Goal: Transaction & Acquisition: Obtain resource

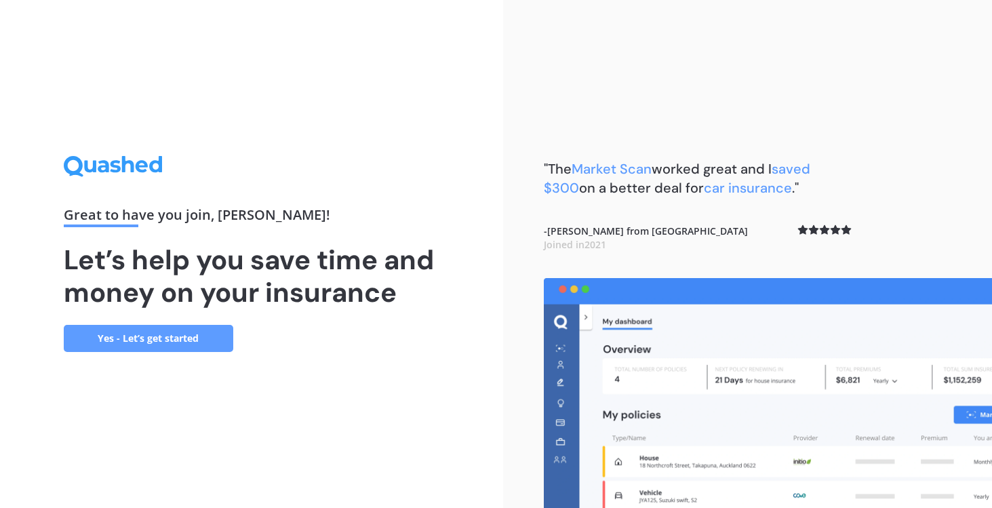
click at [137, 341] on link "Yes - Let’s get started" at bounding box center [149, 338] width 170 height 27
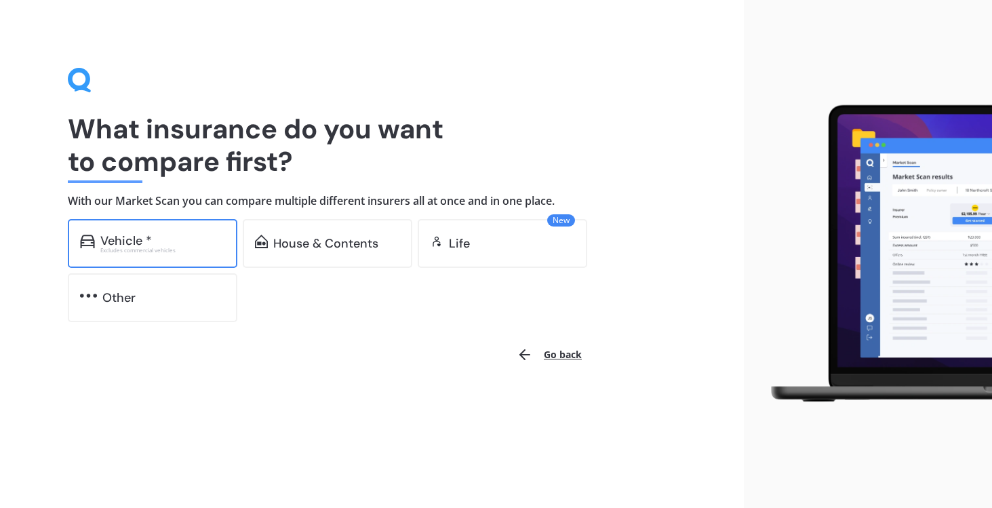
click at [155, 232] on div "Vehicle * Excludes commercial vehicles" at bounding box center [153, 243] width 170 height 49
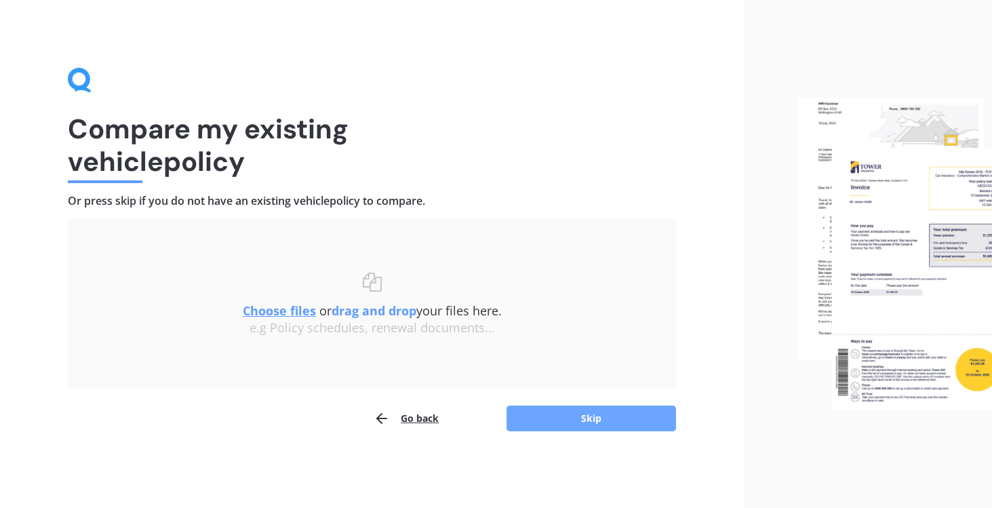
click at [540, 426] on button "Skip" at bounding box center [592, 419] width 170 height 26
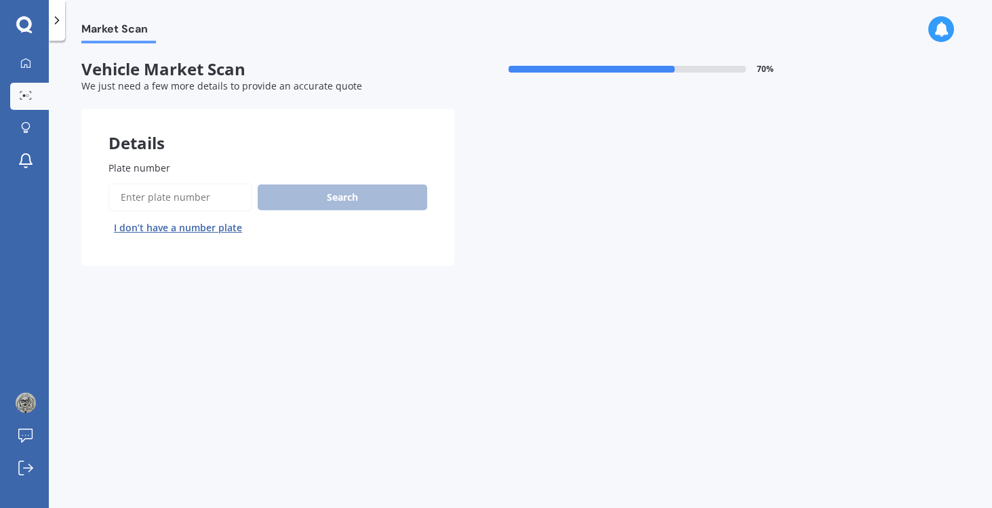
click at [174, 199] on input "Plate number" at bounding box center [180, 197] width 144 height 28
click at [170, 233] on button "I don’t have a number plate" at bounding box center [177, 228] width 139 height 22
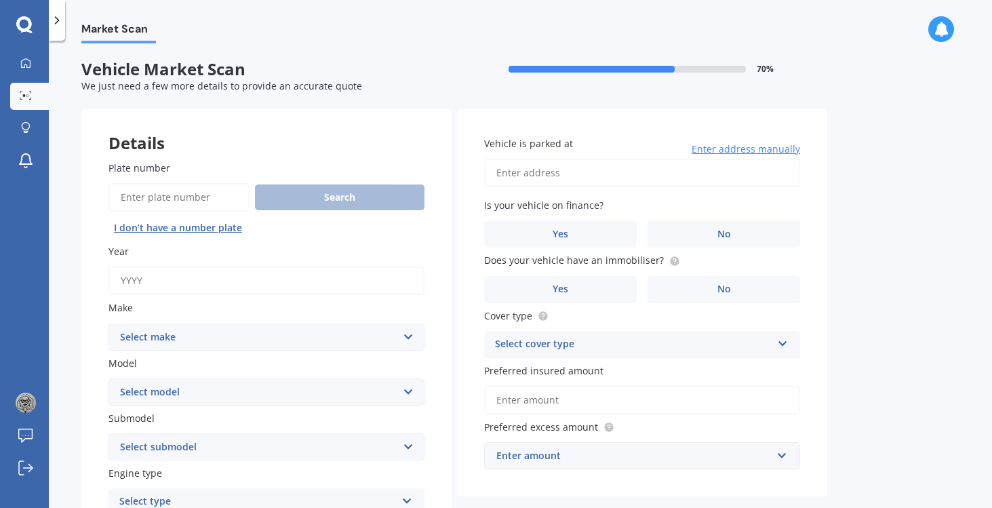
click at [142, 279] on input "Year" at bounding box center [266, 280] width 316 height 28
type input "2014"
click at [163, 336] on select "Select make AC ALFA ROMEO ASTON [PERSON_NAME] AUDI AUSTIN BEDFORD Bentley BMW B…" at bounding box center [266, 336] width 316 height 27
select select "TOYOTA"
click at [108, 324] on select "Select make AC ALFA ROMEO ASTON [PERSON_NAME] AUDI AUSTIN BEDFORD Bentley BMW B…" at bounding box center [266, 336] width 316 height 27
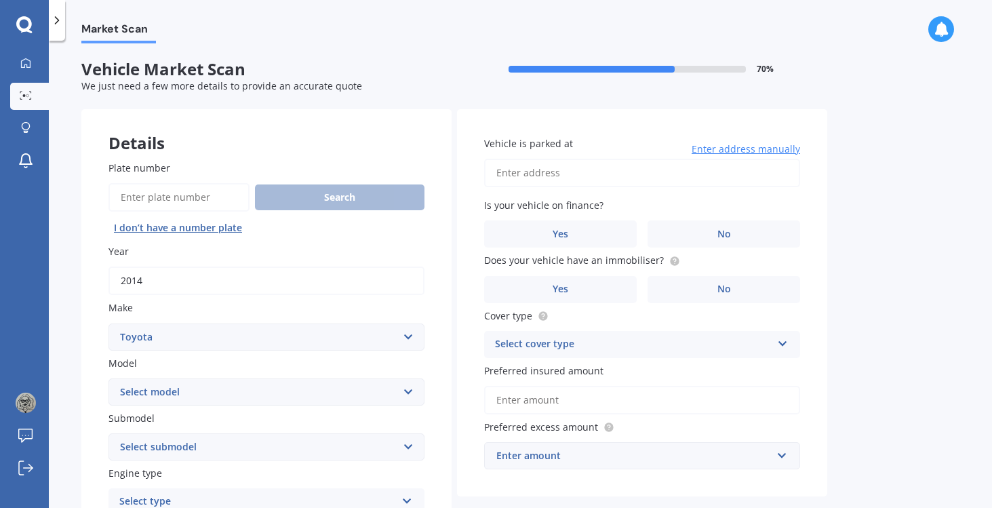
click at [136, 389] on select "Select model 4 Runner 86 [PERSON_NAME] Alphard Altezza Aqua Aristo Aurion Auris…" at bounding box center [266, 391] width 316 height 27
select select "AQUA"
click at [108, 379] on select "Select model 4 Runner 86 [PERSON_NAME] Alphard Altezza Aqua Aristo Aurion Auris…" at bounding box center [266, 391] width 316 height 27
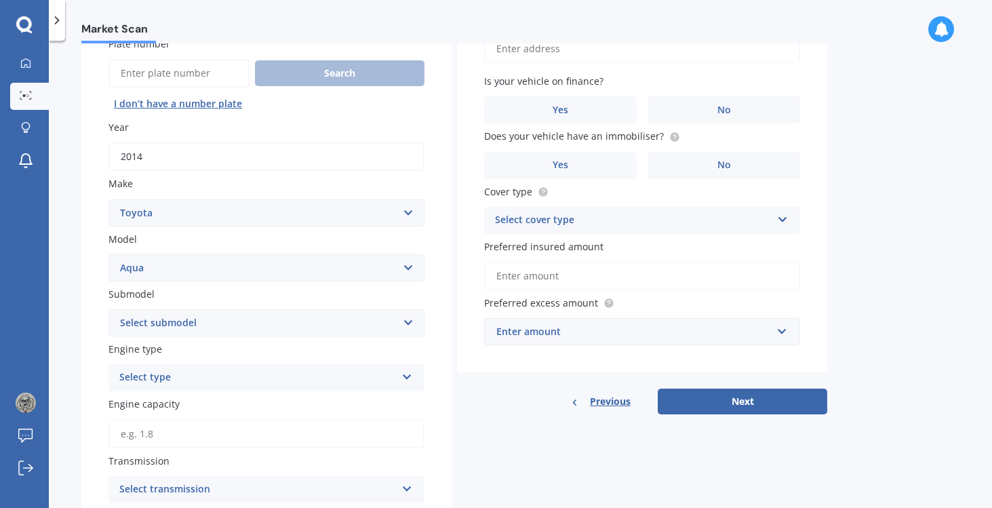
scroll to position [148, 0]
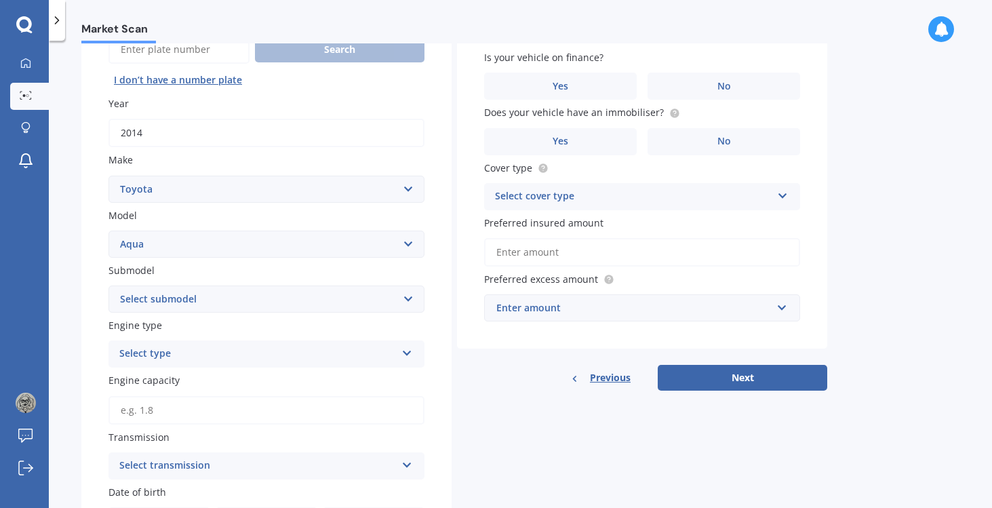
click at [189, 300] on select "Select submodel Hatchback Hybrid" at bounding box center [266, 298] width 316 height 27
select select "HYBRID"
click at [108, 287] on select "Select submodel Hatchback Hybrid" at bounding box center [266, 298] width 316 height 27
click at [162, 360] on div "Select type" at bounding box center [257, 354] width 277 height 16
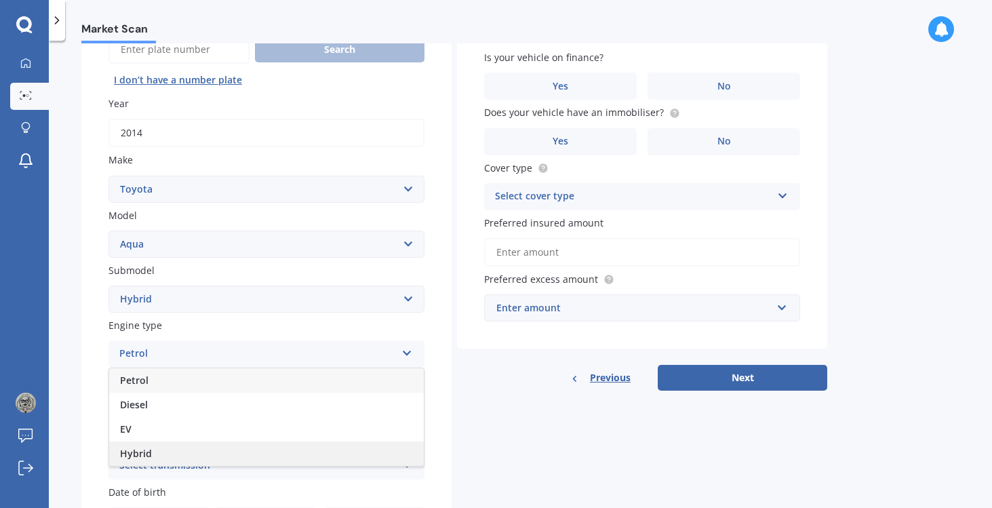
click at [137, 453] on span "Hybrid" at bounding box center [136, 453] width 32 height 13
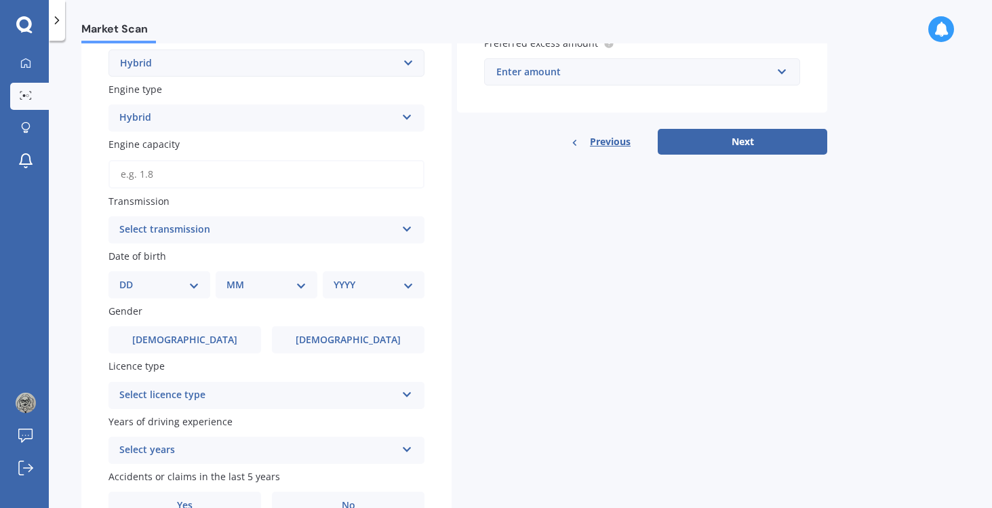
scroll to position [403, 0]
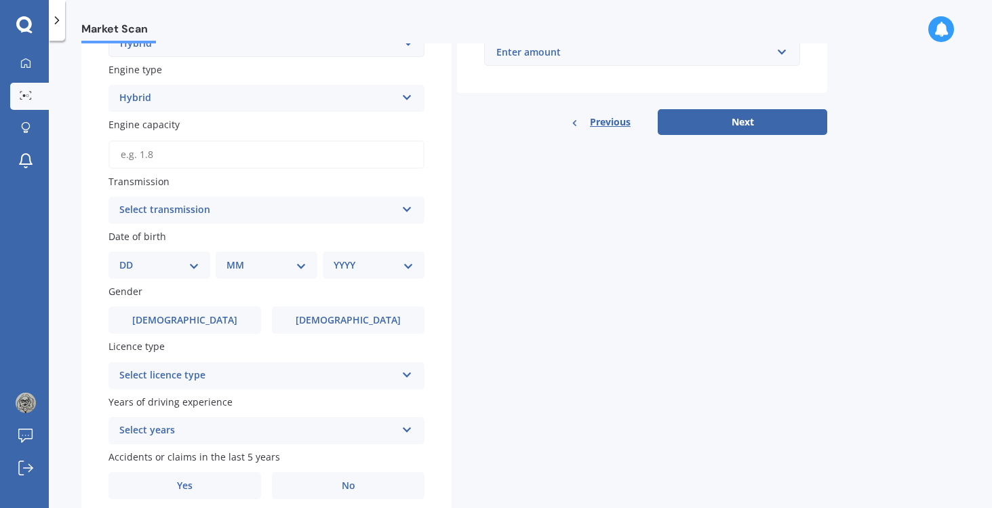
click at [175, 216] on div "Select transmission" at bounding box center [257, 210] width 277 height 16
click at [140, 243] on span "Auto" at bounding box center [131, 236] width 22 height 13
click at [193, 273] on select "DD 01 02 03 04 05 06 07 08 09 10 11 12 13 14 15 16 17 18 19 20 21 22 23 24 25 2…" at bounding box center [159, 265] width 80 height 15
click at [130, 260] on select "DD 01 02 03 04 05 06 07 08 09 10 11 12 13 14 15 16 17 18 19 20 21 22 23 24 25 2…" at bounding box center [159, 265] width 80 height 15
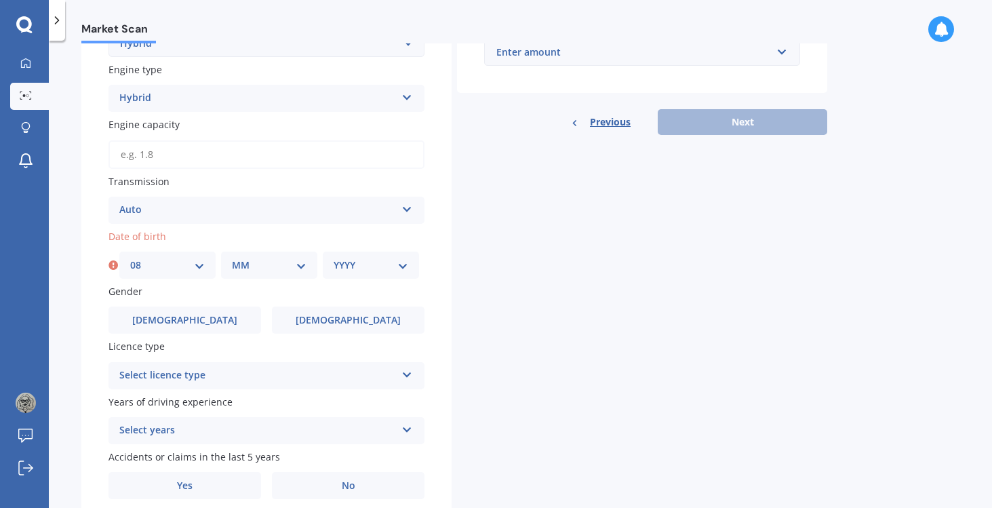
click at [202, 266] on select "DD 01 02 03 04 05 06 07 08 09 10 11 12 13 14 15 16 17 18 19 20 21 22 23 24 25 2…" at bounding box center [167, 265] width 75 height 15
select select "07"
click at [130, 260] on select "DD 01 02 03 04 05 06 07 08 09 10 11 12 13 14 15 16 17 18 19 20 21 22 23 24 25 2…" at bounding box center [167, 265] width 75 height 15
click at [295, 264] on select "MM 01 02 03 04 05 06 07 08 09 10 11 12" at bounding box center [269, 265] width 75 height 15
select select "05"
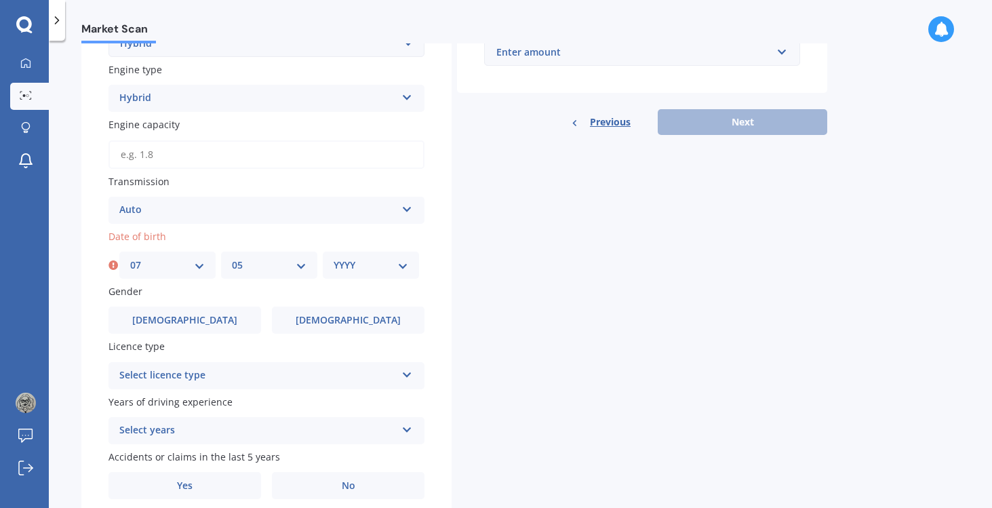
click at [232, 260] on select "MM 01 02 03 04 05 06 07 08 09 10 11 12" at bounding box center [269, 265] width 75 height 15
click at [365, 268] on select "YYYY 2025 2024 2023 2022 2021 2020 2019 2018 2017 2016 2015 2014 2013 2012 2011…" at bounding box center [371, 265] width 75 height 15
select select "1974"
click at [334, 260] on select "YYYY 2025 2024 2023 2022 2021 2020 2019 2018 2017 2016 2015 2014 2013 2012 2011…" at bounding box center [371, 265] width 75 height 15
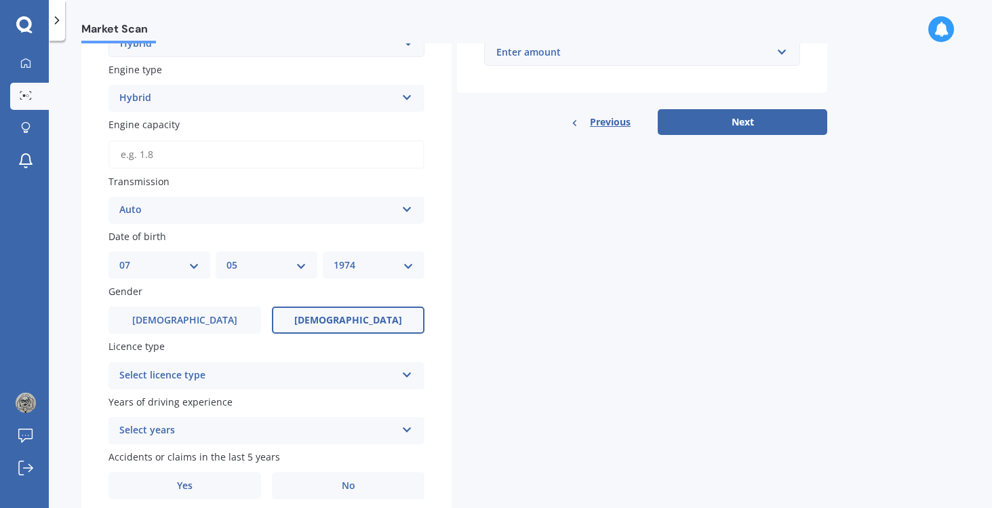
click at [318, 333] on label "[DEMOGRAPHIC_DATA]" at bounding box center [348, 320] width 153 height 27
click at [0, 0] on input "[DEMOGRAPHIC_DATA]" at bounding box center [0, 0] width 0 height 0
click at [263, 372] on div "Select licence type" at bounding box center [257, 376] width 277 height 16
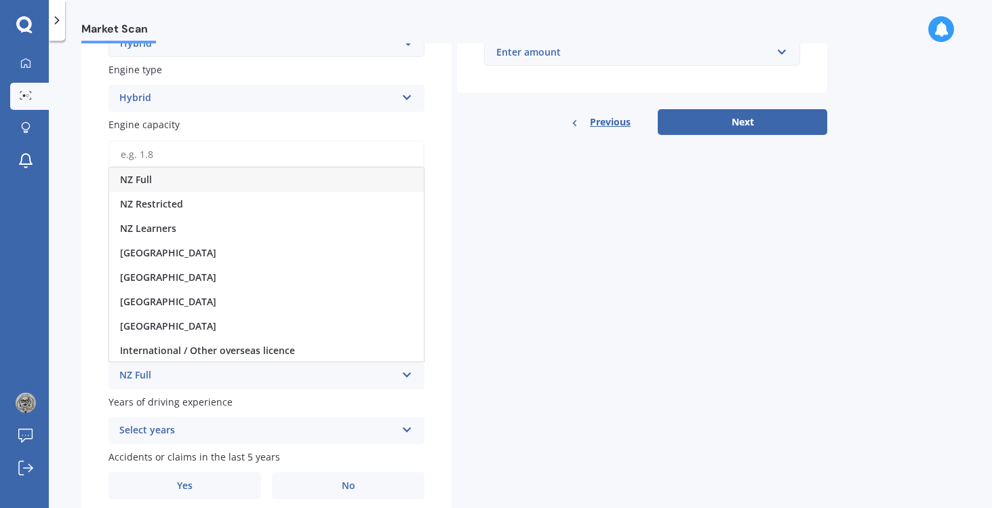
click at [142, 186] on span "NZ Full" at bounding box center [136, 179] width 32 height 13
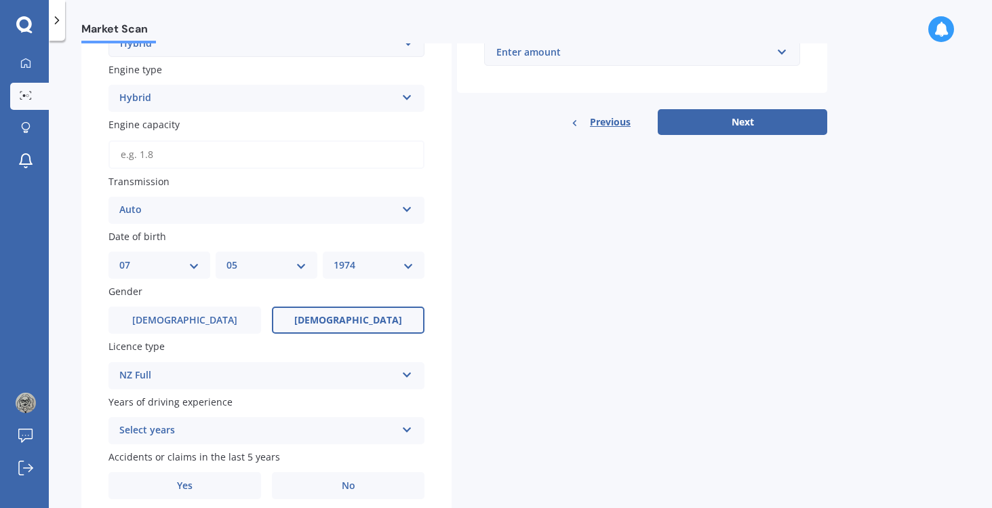
scroll to position [461, 0]
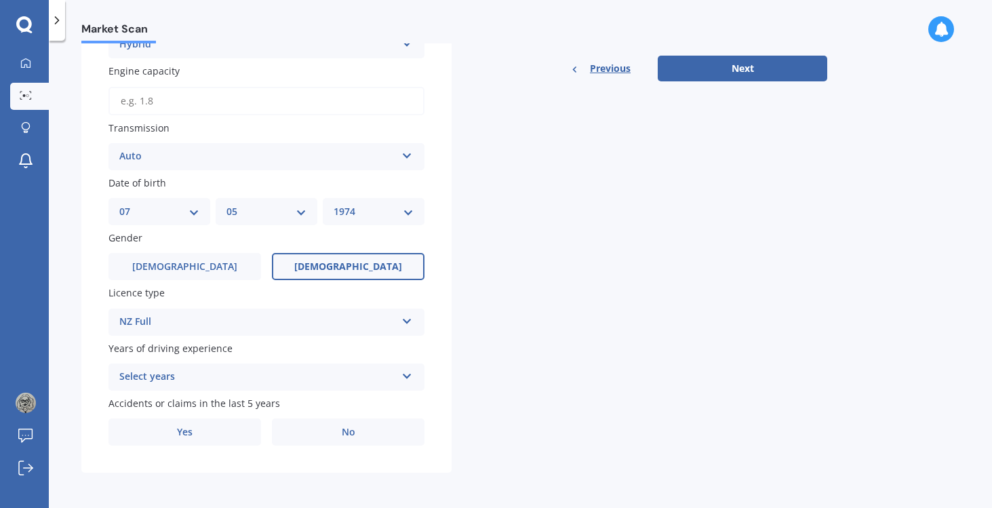
click at [279, 373] on div "Select years" at bounding box center [257, 377] width 277 height 16
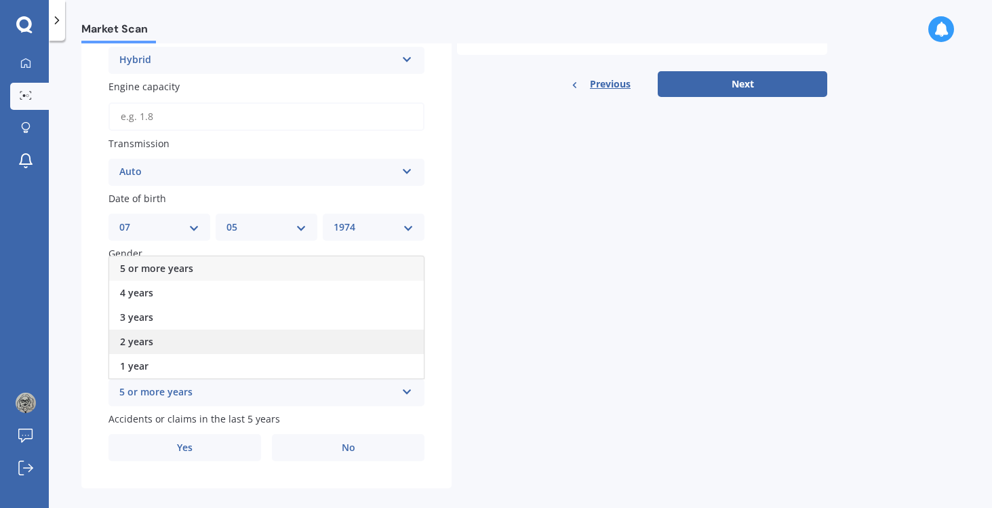
scroll to position [443, 0]
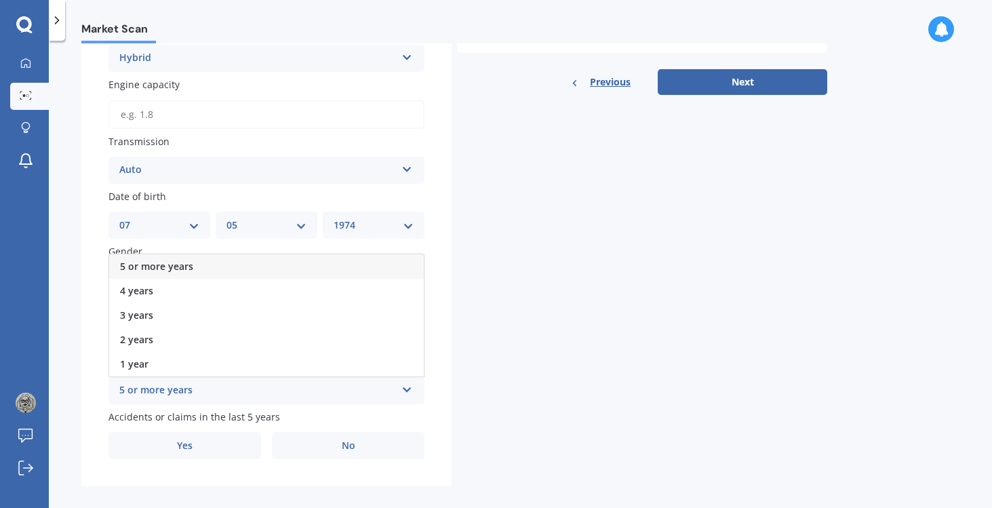
click at [146, 271] on span "5 or more years" at bounding box center [156, 266] width 73 height 13
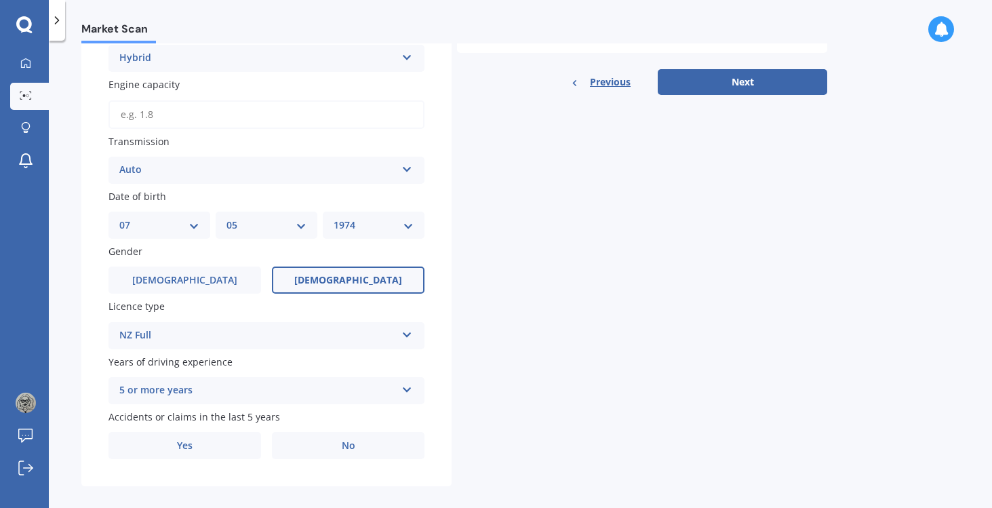
scroll to position [461, 0]
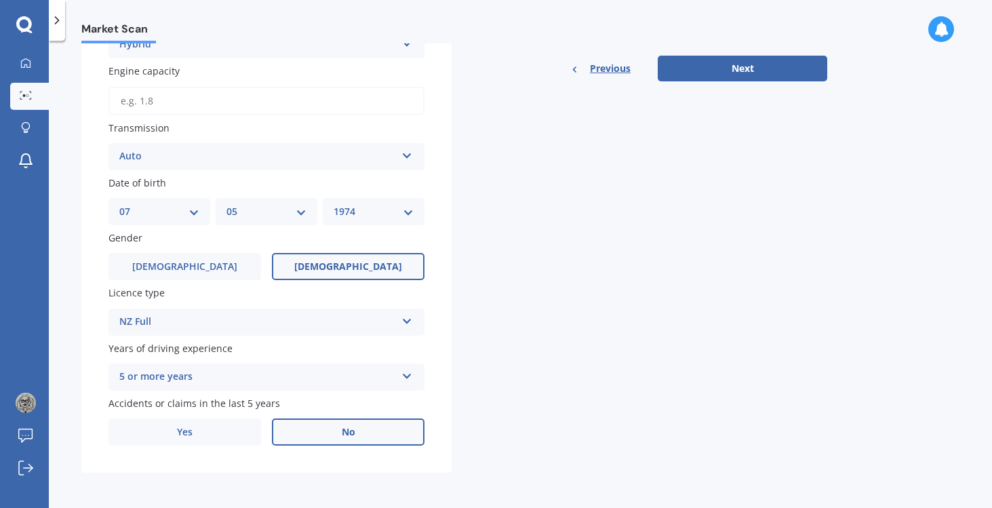
click at [362, 430] on label "No" at bounding box center [348, 431] width 153 height 27
click at [0, 0] on input "No" at bounding box center [0, 0] width 0 height 0
click at [721, 61] on button "Next" at bounding box center [743, 69] width 170 height 26
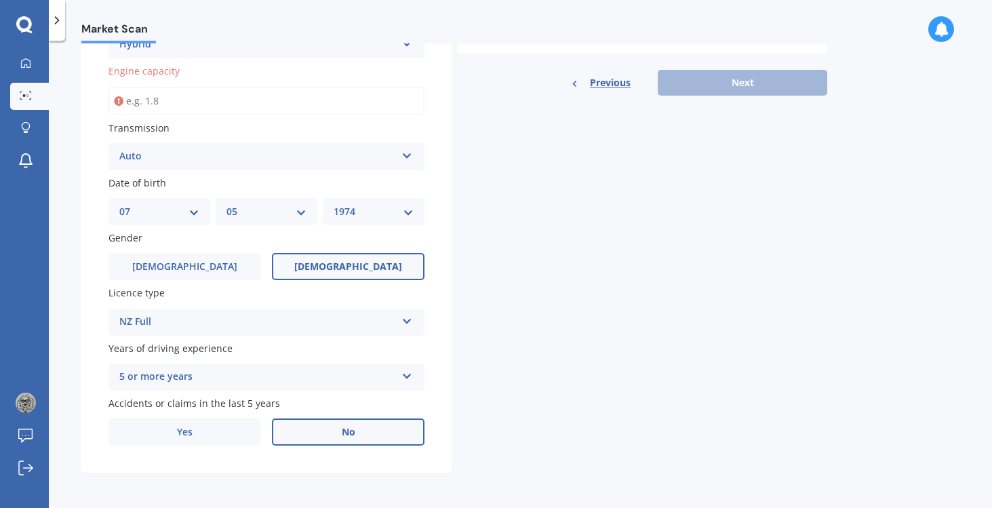
click at [168, 102] on input "Engine capacity" at bounding box center [266, 101] width 316 height 28
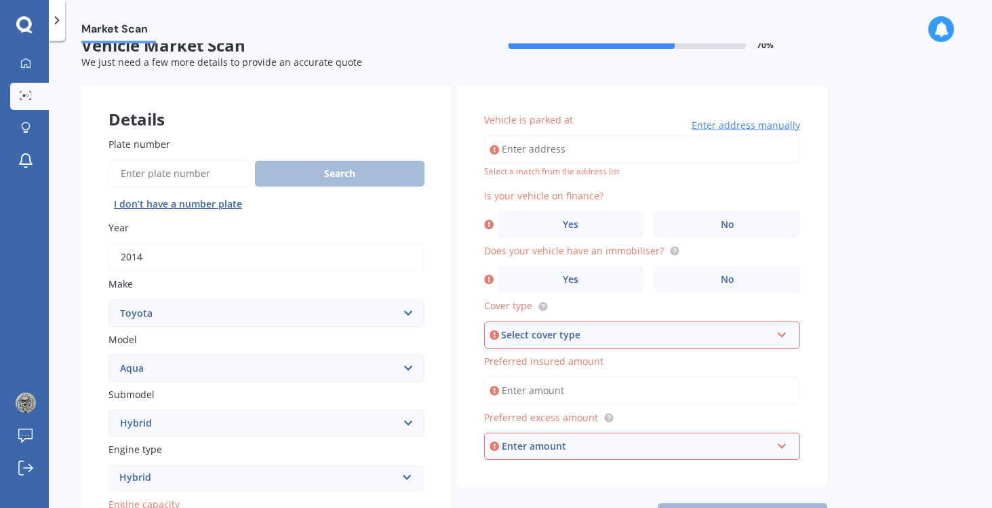
scroll to position [21, 0]
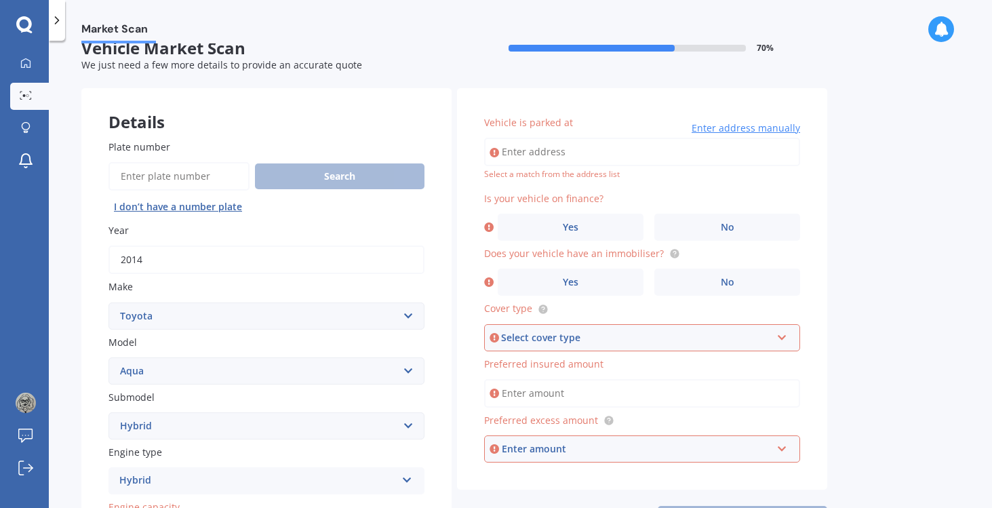
click at [504, 153] on input "Vehicle is parked at" at bounding box center [642, 152] width 316 height 28
